Goal: Transaction & Acquisition: Subscribe to service/newsletter

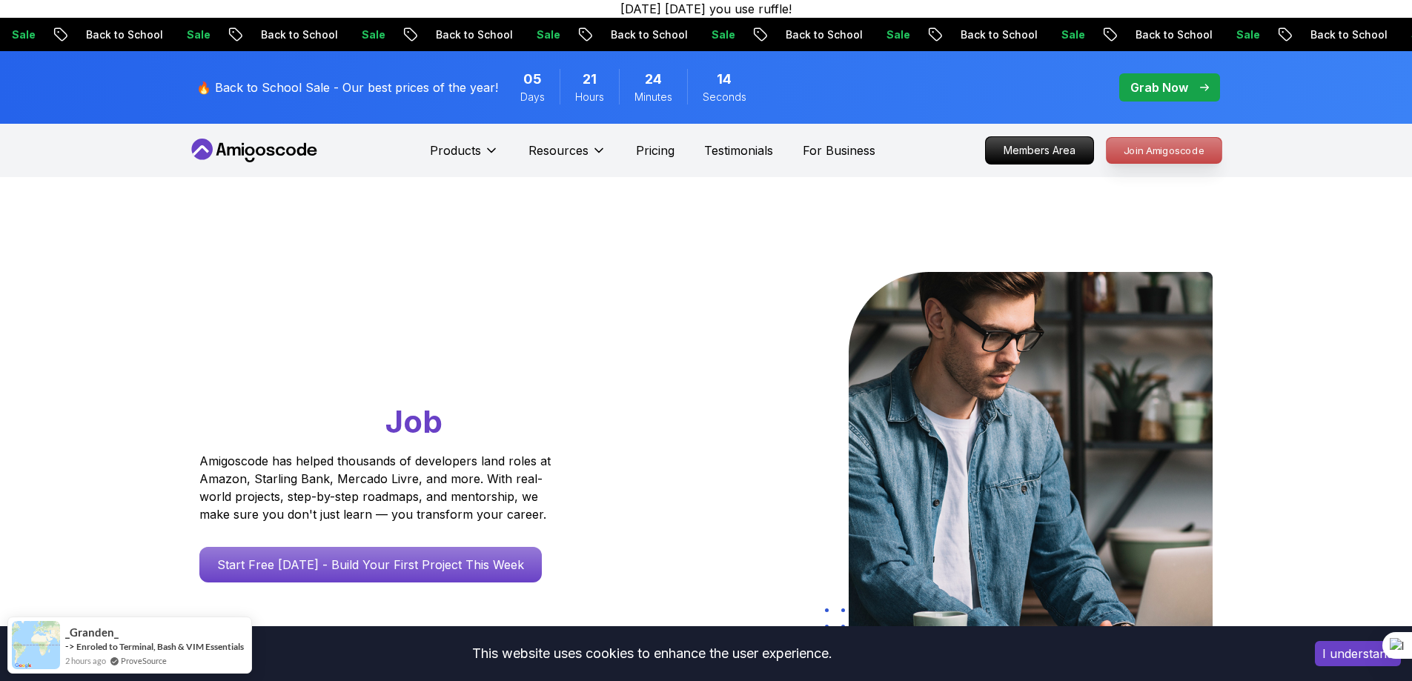
click at [1151, 151] on p "Join Amigoscode" at bounding box center [1164, 150] width 115 height 25
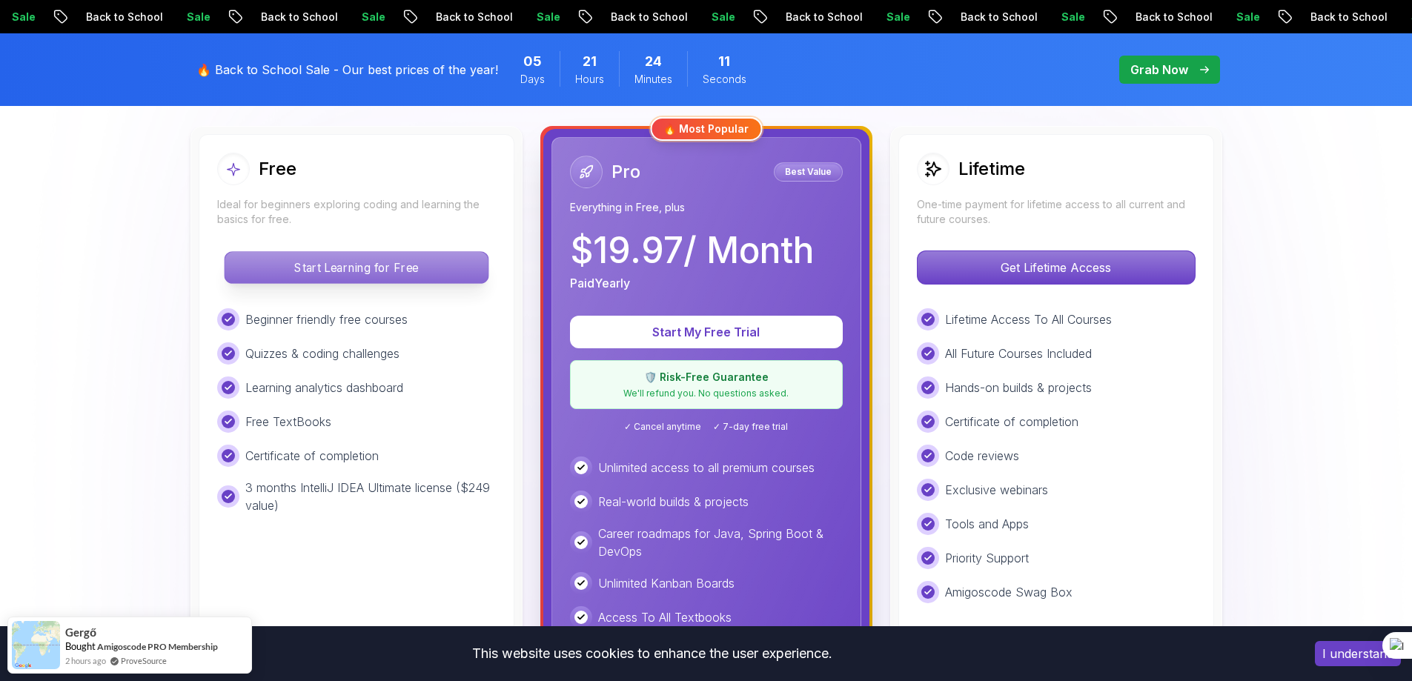
scroll to position [519, 0]
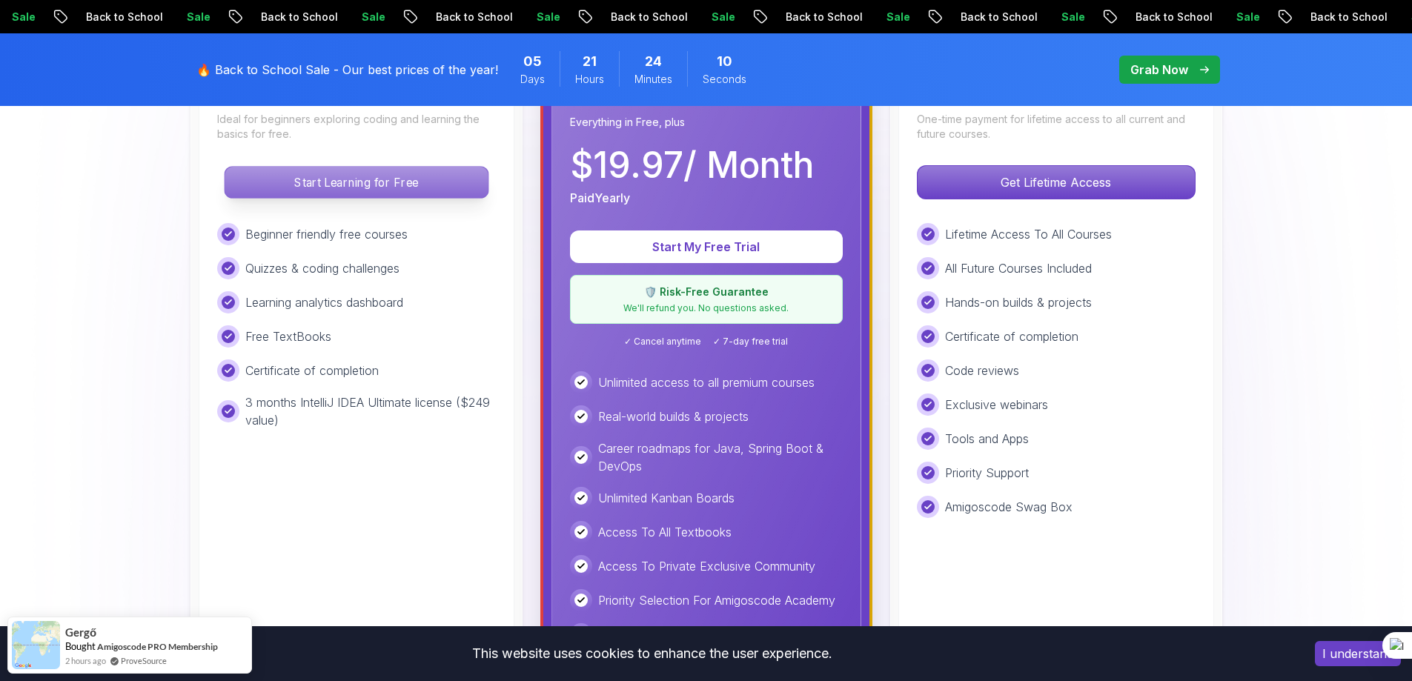
click at [365, 185] on p "Start Learning for Free" at bounding box center [356, 182] width 263 height 31
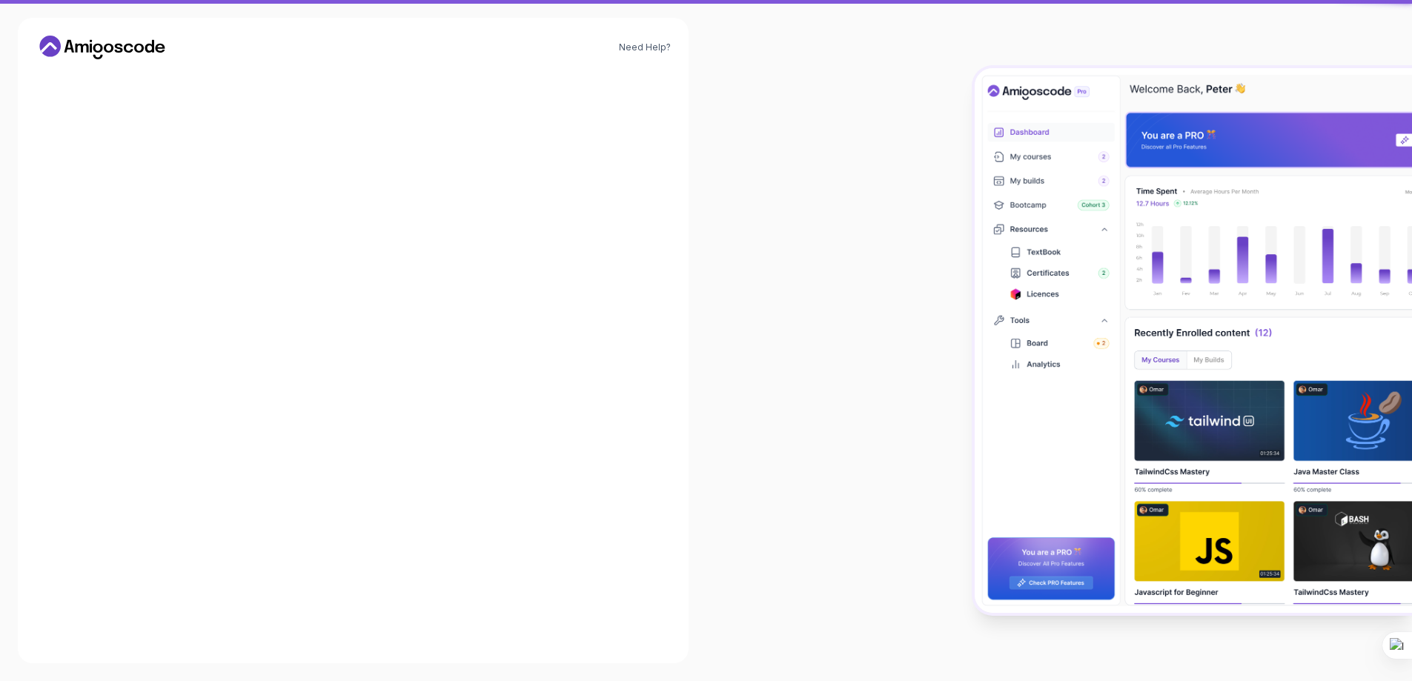
scroll to position [18, 0]
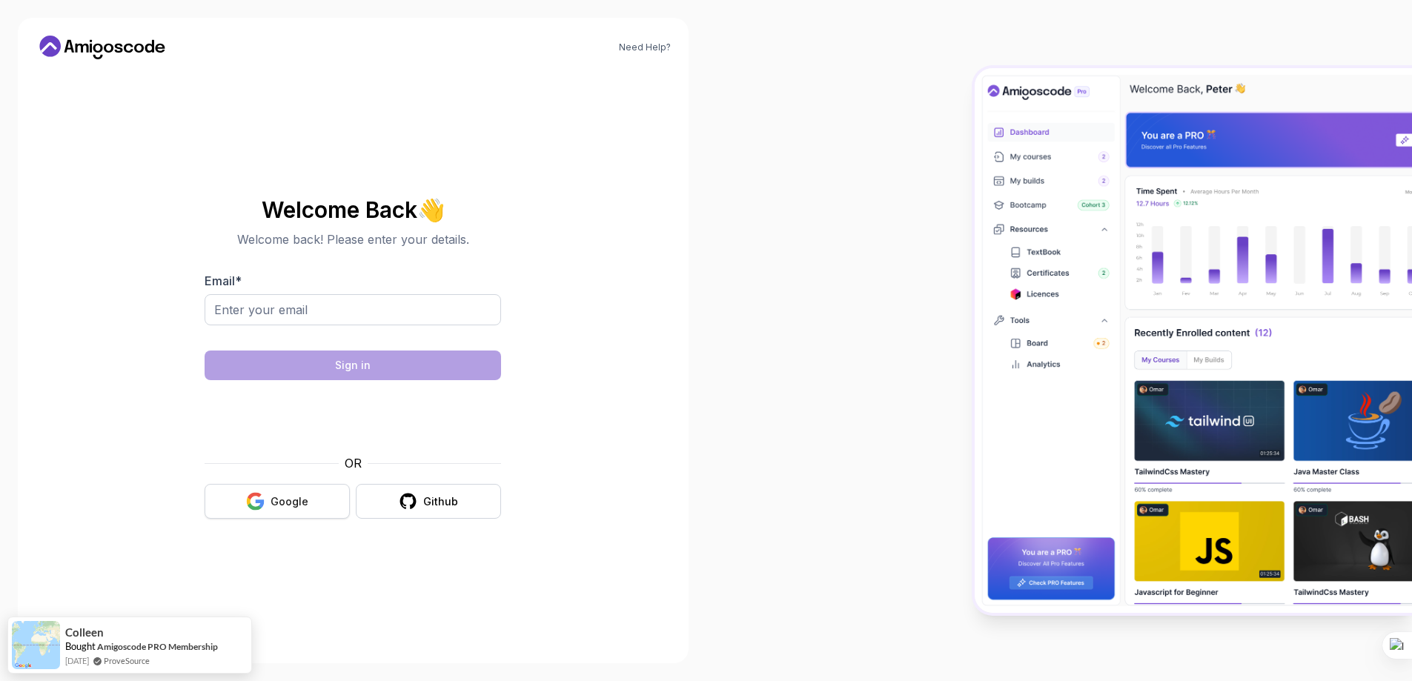
click at [301, 510] on button "Google" at bounding box center [277, 501] width 145 height 35
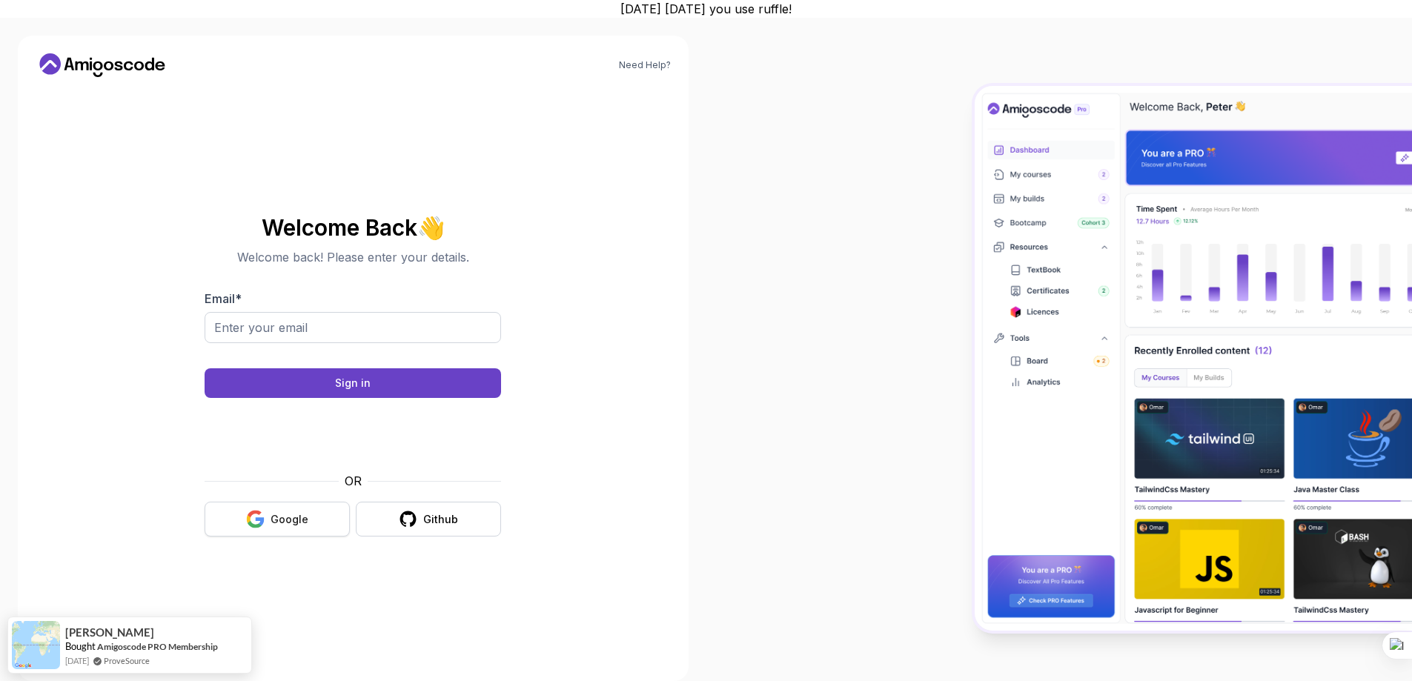
click at [271, 521] on div "Google" at bounding box center [290, 519] width 38 height 15
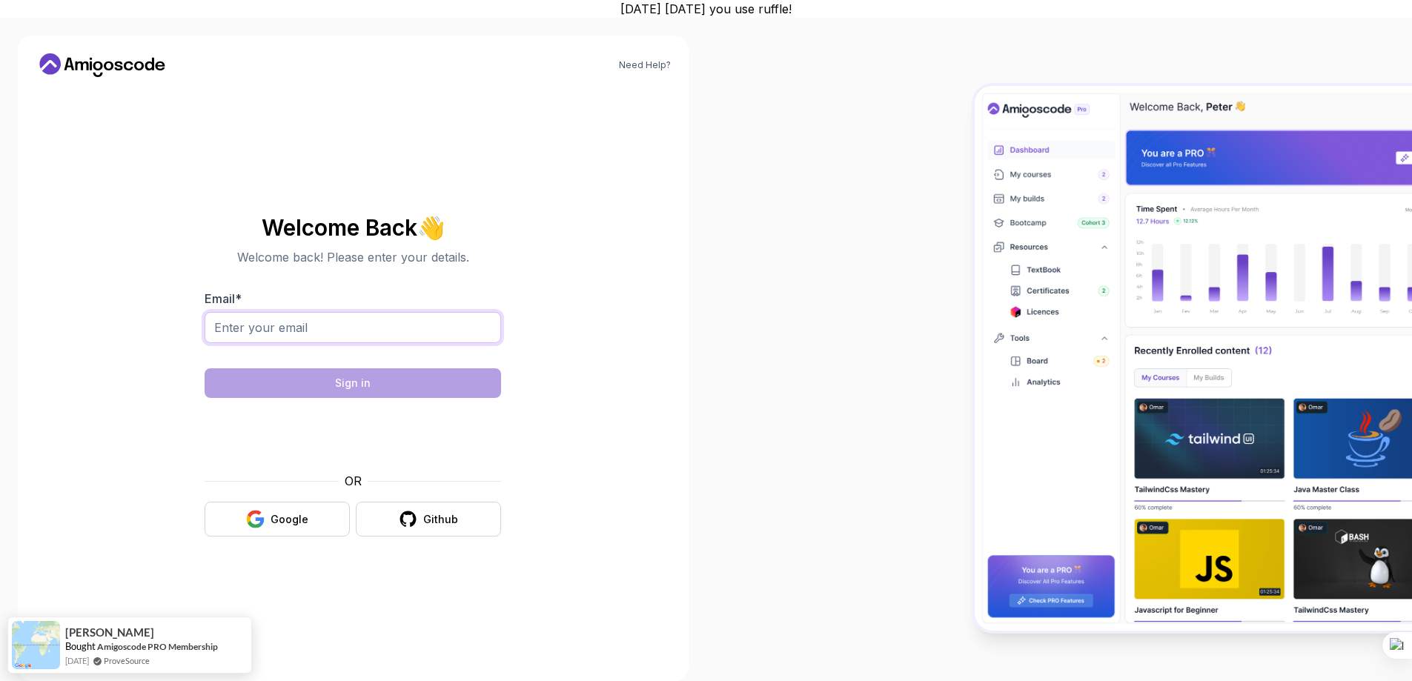
click at [334, 334] on input "Email *" at bounding box center [353, 327] width 296 height 31
type input "[EMAIL_ADDRESS][DOMAIN_NAME]"
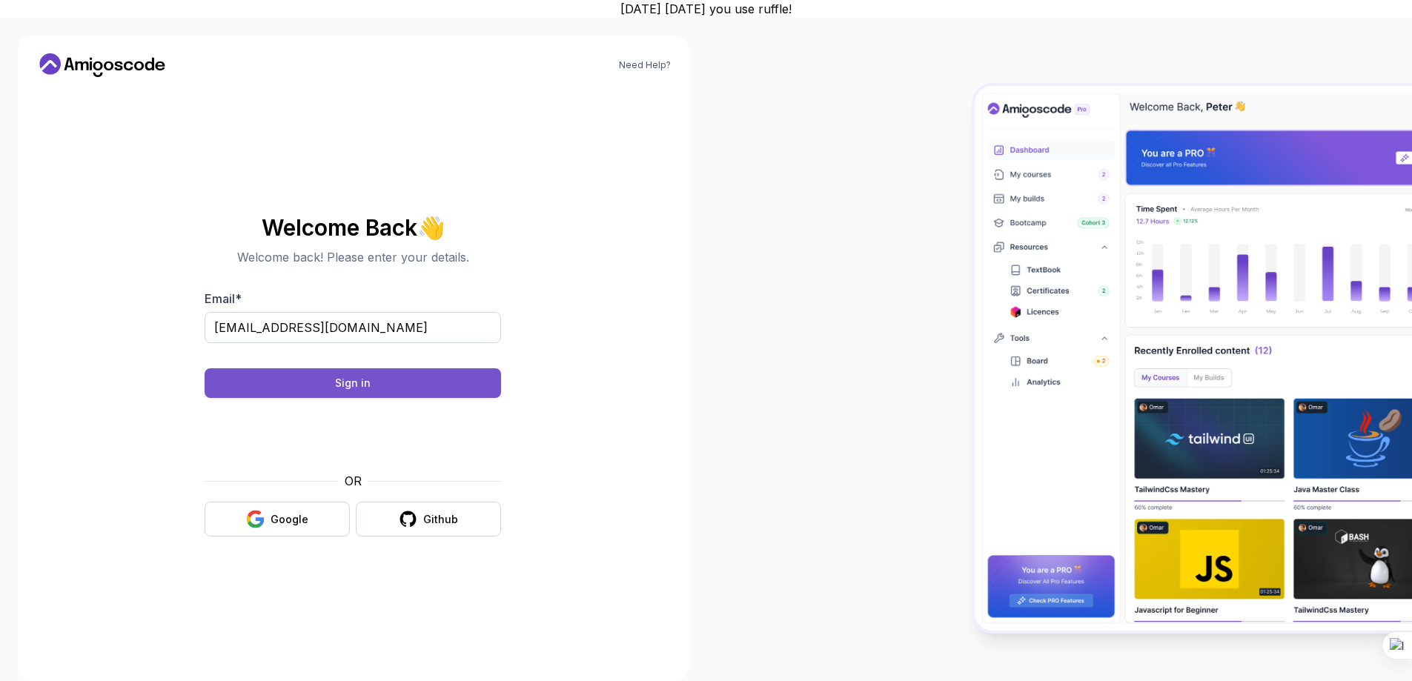
click at [407, 390] on button "Sign in" at bounding box center [353, 383] width 296 height 30
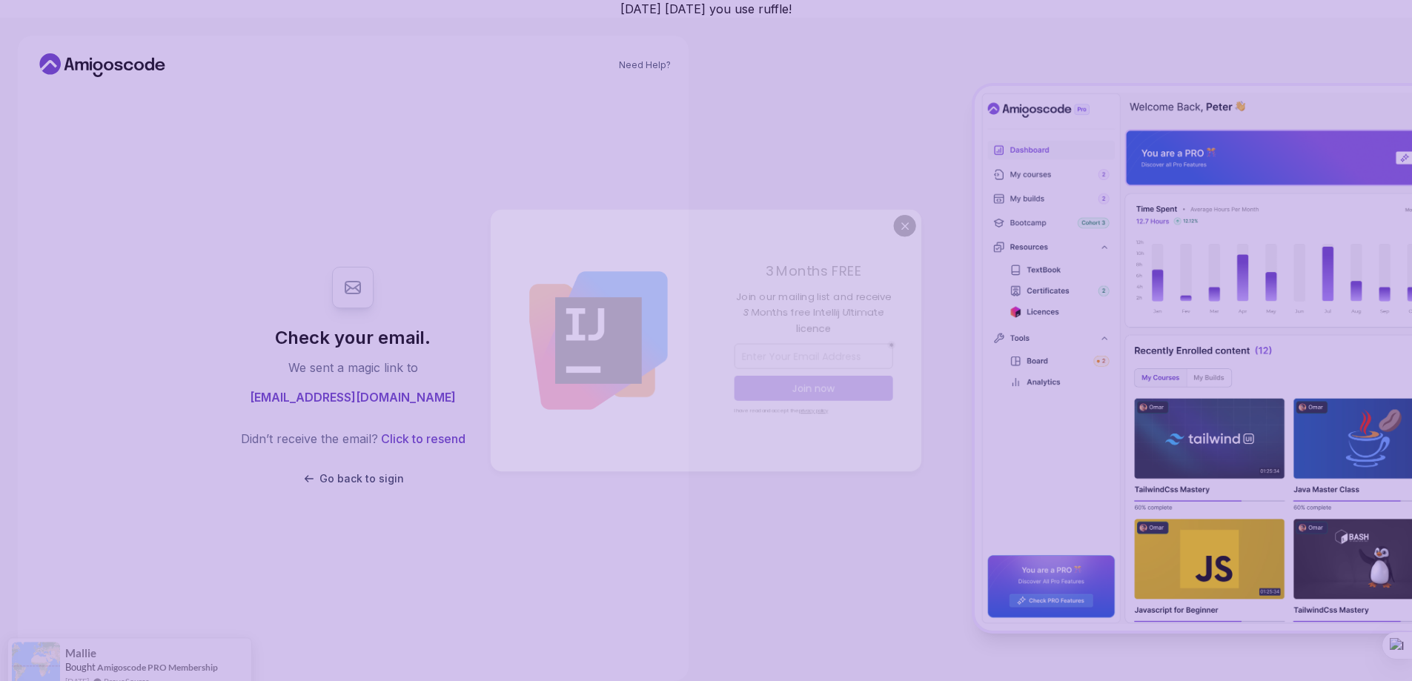
click at [920, 220] on body "[DATE] [DATE] you use ruffle! Need Help? Check your email. We sent a magic link…" at bounding box center [706, 349] width 1412 height 699
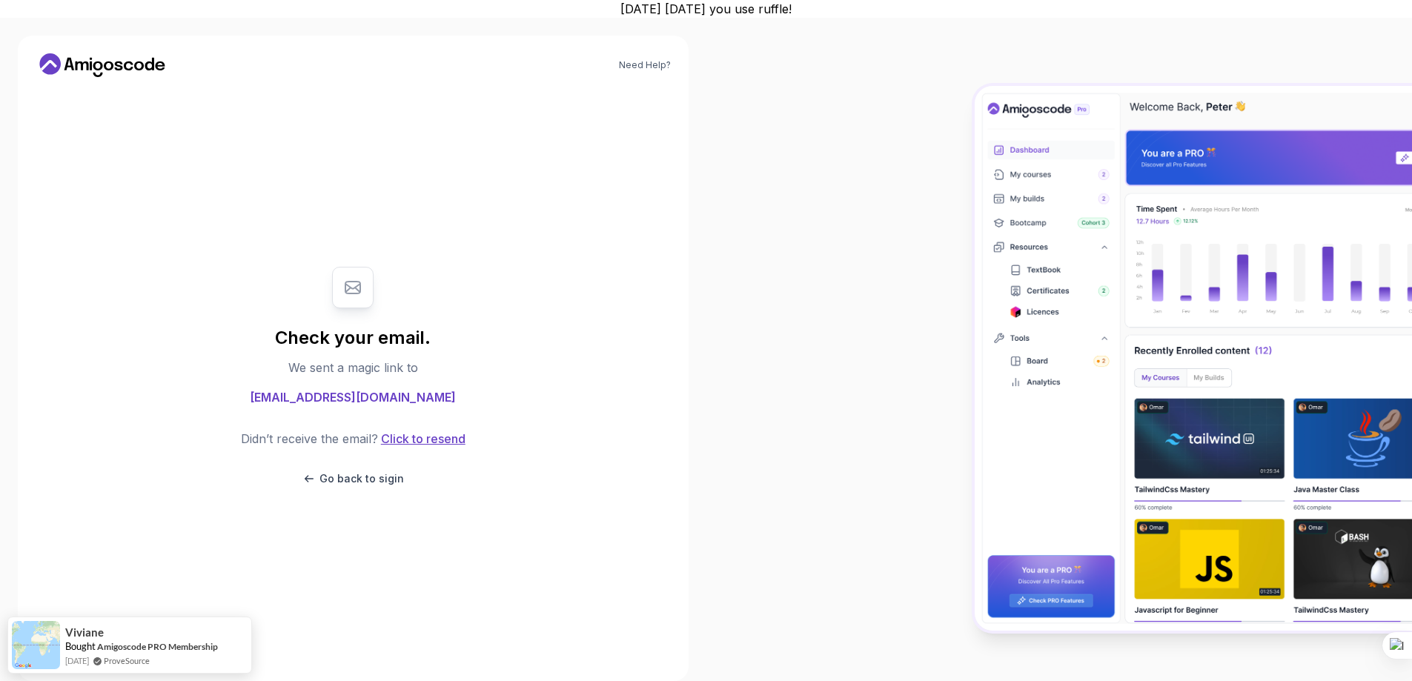
click at [434, 441] on button "Click to resend" at bounding box center [421, 439] width 87 height 18
